Goal: Use online tool/utility

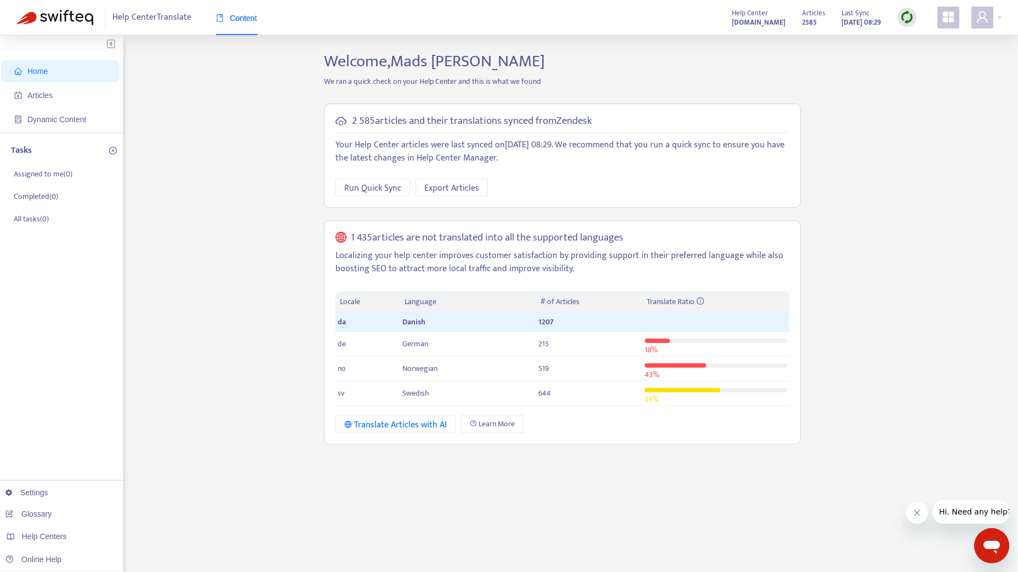
click at [911, 19] on img at bounding box center [907, 17] width 14 height 14
click at [941, 55] on link "Full Sync" at bounding box center [925, 57] width 39 height 13
